Goal: Task Accomplishment & Management: Complete application form

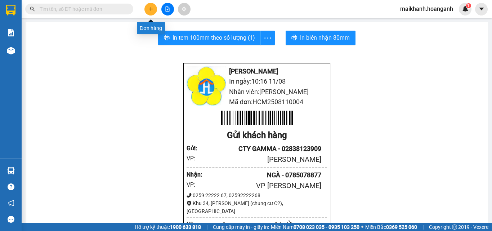
click at [150, 6] on icon "plus" at bounding box center [150, 8] width 5 height 5
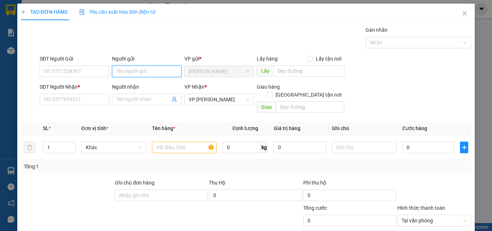
click at [144, 71] on input "Người gửi" at bounding box center [146, 72] width 69 height 12
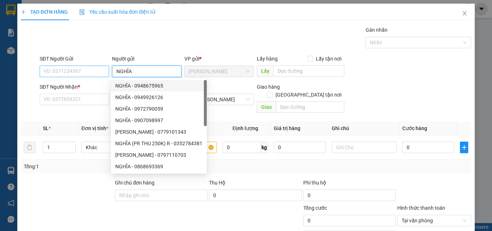
type input "NGHĨA"
click at [91, 70] on input "SĐT Người Gửi" at bounding box center [74, 72] width 69 height 12
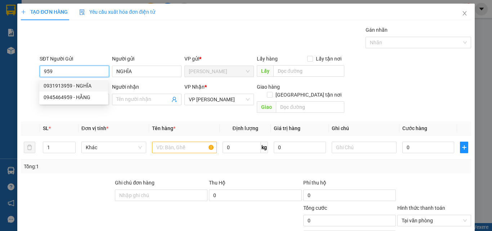
click at [82, 85] on div "0931913959 - NGHĨA" at bounding box center [74, 86] width 60 height 8
type input "0931913959"
type input "40.000"
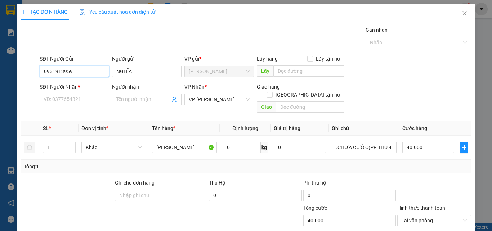
type input "0931913959"
click at [84, 102] on input "SĐT Người Nhận *" at bounding box center [74, 100] width 69 height 12
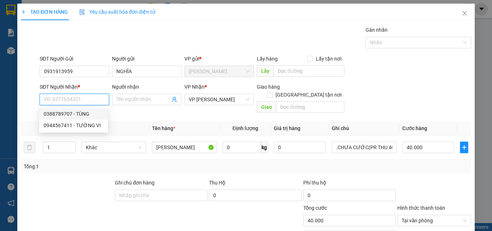
click at [68, 112] on div "0388789707 - TÙNG" at bounding box center [74, 114] width 60 height 8
type input "0388789707"
type input "TÙNG"
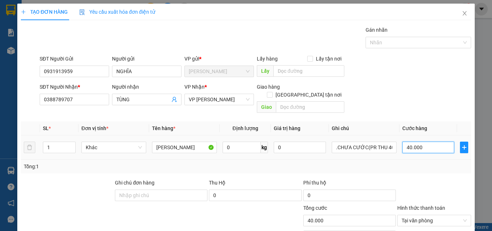
click at [429, 141] on input "40.000" at bounding box center [428, 147] width 52 height 12
type input "0"
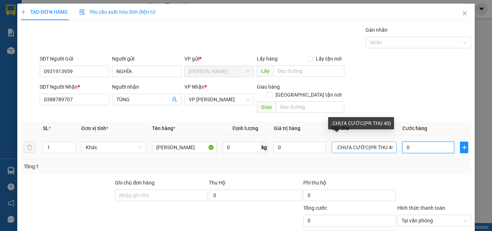
type input "0"
click at [331, 143] on input ".CHƯA CƯỚC(PR THU 40)" at bounding box center [363, 147] width 65 height 12
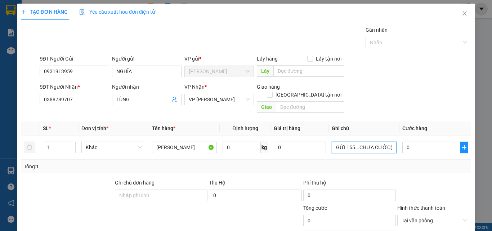
type input "GỬI 155...CHƯA CƯỚC(PR THU 40)"
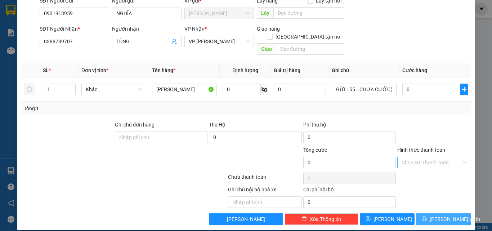
click at [438, 215] on span "[PERSON_NAME] và In" at bounding box center [454, 219] width 50 height 8
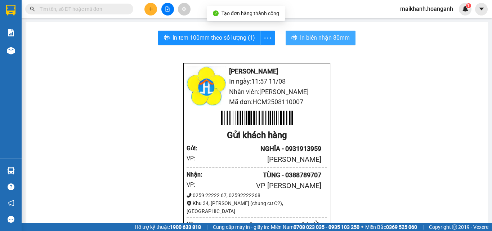
click at [307, 38] on span "In biên nhận 80mm" at bounding box center [325, 37] width 50 height 9
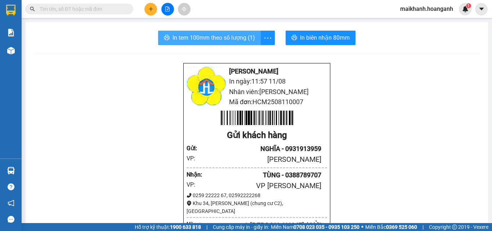
click at [224, 38] on span "In tem 100mm theo số lượng (1)" at bounding box center [213, 37] width 82 height 9
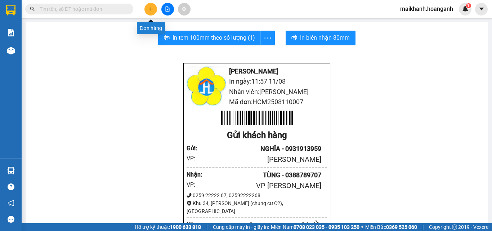
click at [149, 7] on icon "plus" at bounding box center [150, 8] width 5 height 5
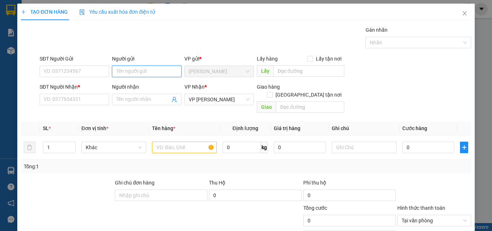
click at [133, 70] on input "Người gửi" at bounding box center [146, 72] width 69 height 12
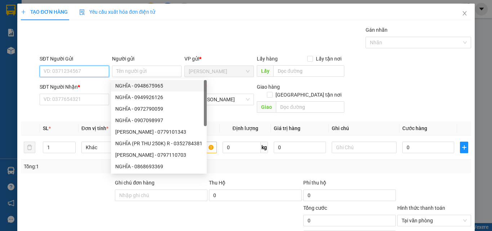
click at [51, 71] on input "SĐT Người Gửi" at bounding box center [74, 72] width 69 height 12
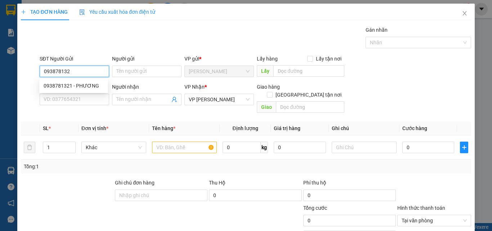
type input "0938781321"
click at [59, 82] on div "0938781321 - PHƯƠNG" at bounding box center [74, 86] width 60 height 8
type input "PHƯƠNG"
type input "75.000"
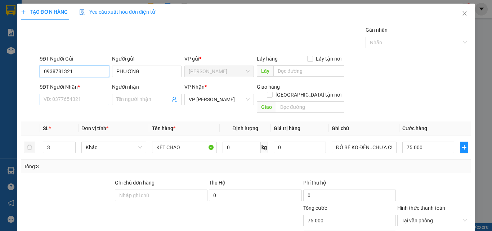
type input "0938781321"
click at [90, 102] on input "SĐT Người Nhận *" at bounding box center [74, 100] width 69 height 12
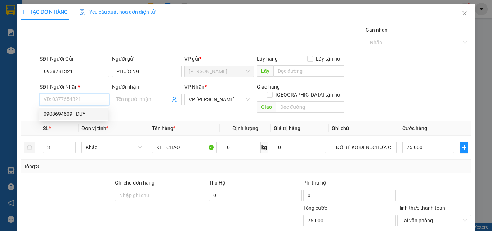
click at [64, 114] on div "0908694609 - DUY" at bounding box center [74, 114] width 60 height 8
type input "0908694609"
type input "DUY"
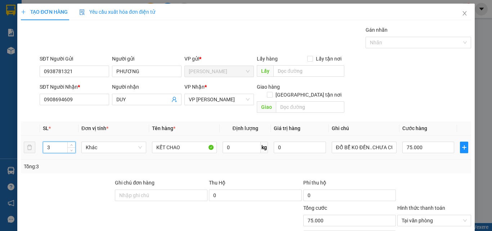
click at [58, 142] on input "3" at bounding box center [59, 147] width 32 height 11
click at [426, 142] on input "75.000" at bounding box center [428, 147] width 52 height 12
type input "0"
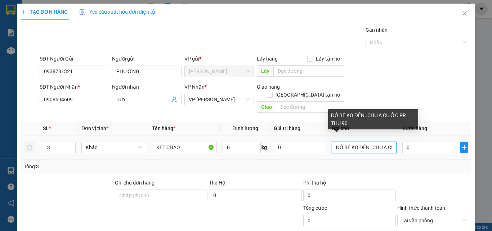
click at [331, 141] on input "ĐỔ BỂ KO ĐỀN..CHƯA CƯỚC PR THU 90" at bounding box center [363, 147] width 65 height 12
type input "GỬI 155.. ĐỔ BỂ KO ĐỀN..CHƯA CƯỚC PR THU 90"
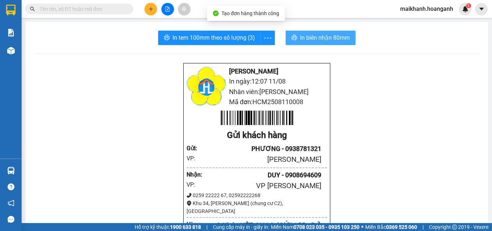
click at [329, 36] on span "In biên nhận 80mm" at bounding box center [325, 37] width 50 height 9
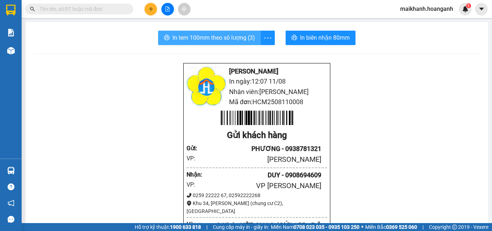
click at [212, 36] on span "In tem 100mm theo số lượng (3)" at bounding box center [213, 37] width 82 height 9
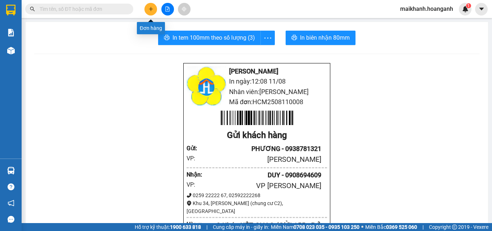
click at [149, 11] on icon "plus" at bounding box center [150, 8] width 5 height 5
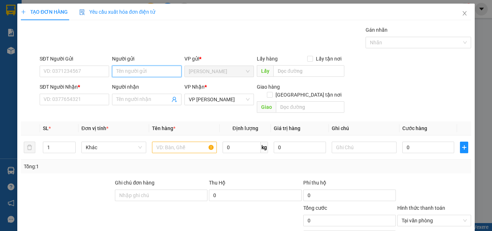
click at [137, 74] on input "Người gửi" at bounding box center [146, 72] width 69 height 12
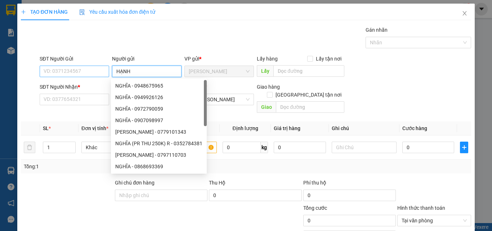
type input "HẠNH"
click at [84, 71] on input "SĐT Người Gửi" at bounding box center [74, 72] width 69 height 12
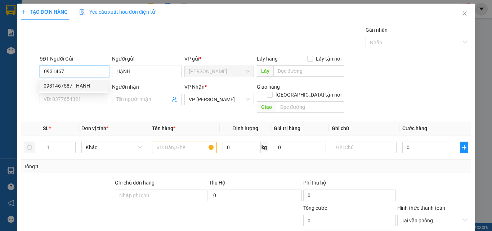
click at [71, 88] on div "0931467587 - HẠNH" at bounding box center [74, 86] width 60 height 8
type input "0931467587"
type input "30.000"
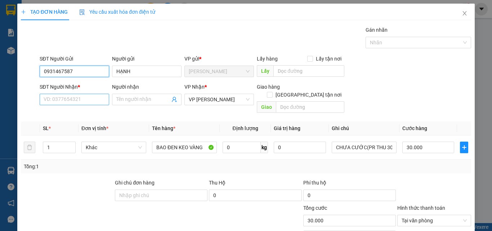
type input "0931467587"
click at [85, 99] on input "SĐT Người Nhận *" at bounding box center [74, 100] width 69 height 12
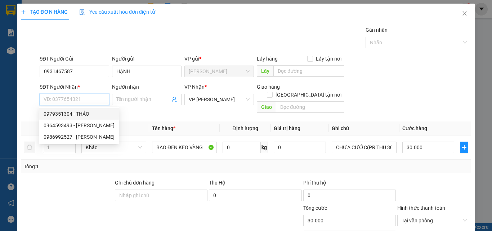
click at [64, 112] on div "0979351304 - THẢO" at bounding box center [79, 114] width 71 height 8
type input "0979351304"
type input "THẢO"
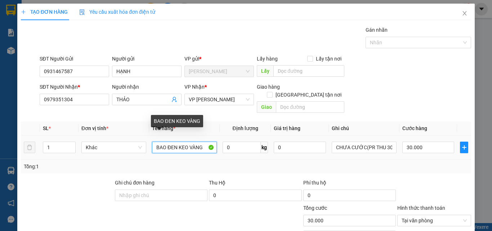
click at [164, 141] on input "BAO ĐEN KEO VÀNG" at bounding box center [184, 147] width 65 height 12
type input "CỤC ĐEN KEO VÀNG"
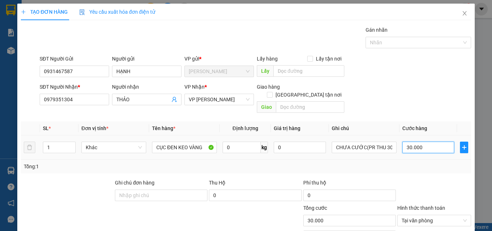
click at [438, 141] on input "30.000" at bounding box center [428, 147] width 52 height 12
type input "0"
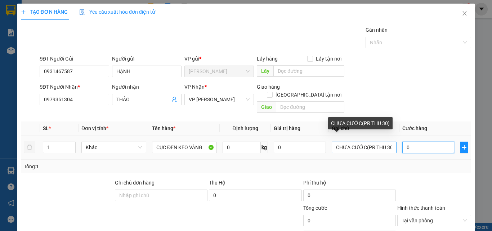
type input "0"
click at [331, 141] on input "CHƯA CƯỚC(PR THU 30)" at bounding box center [363, 147] width 65 height 12
type input "GỬI 155.CHƯA CƯỚC(PR THU 30)"
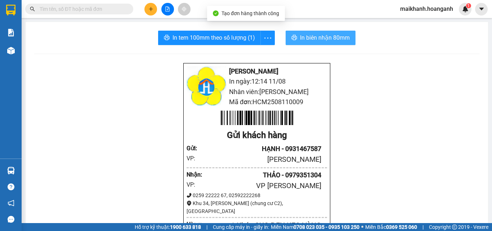
click at [322, 36] on span "In biên nhận 80mm" at bounding box center [325, 37] width 50 height 9
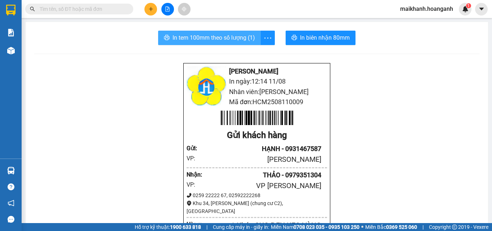
click at [216, 37] on span "In tem 100mm theo số lượng (1)" at bounding box center [213, 37] width 82 height 9
